Goal: Transaction & Acquisition: Purchase product/service

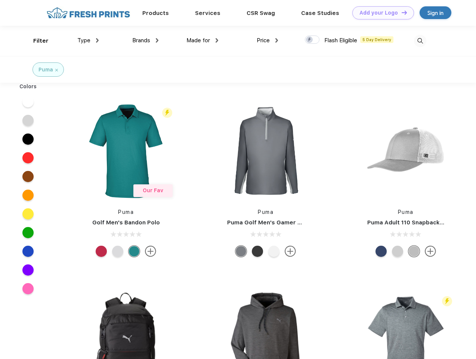
click at [380, 13] on link "Add your Logo Design Tool" at bounding box center [383, 12] width 62 height 13
click at [0, 0] on div "Design Tool" at bounding box center [0, 0] width 0 height 0
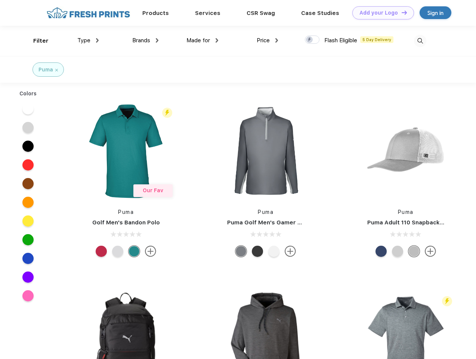
click at [401, 12] on link "Add your Logo Design Tool" at bounding box center [383, 12] width 62 height 13
click at [36, 41] on div "Filter" at bounding box center [40, 41] width 15 height 9
click at [88, 40] on span "Type" at bounding box center [83, 40] width 13 height 7
click at [145, 40] on span "Brands" at bounding box center [141, 40] width 18 height 7
click at [202, 40] on span "Made for" at bounding box center [198, 40] width 24 height 7
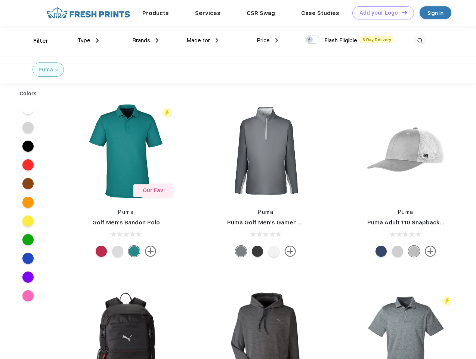
click at [267, 40] on span "Price" at bounding box center [263, 40] width 13 height 7
click at [312, 40] on div at bounding box center [312, 39] width 15 height 8
click at [310, 40] on input "checkbox" at bounding box center [307, 37] width 5 height 5
click at [420, 41] on img at bounding box center [420, 41] width 12 height 12
